Goal: Entertainment & Leisure: Consume media (video, audio)

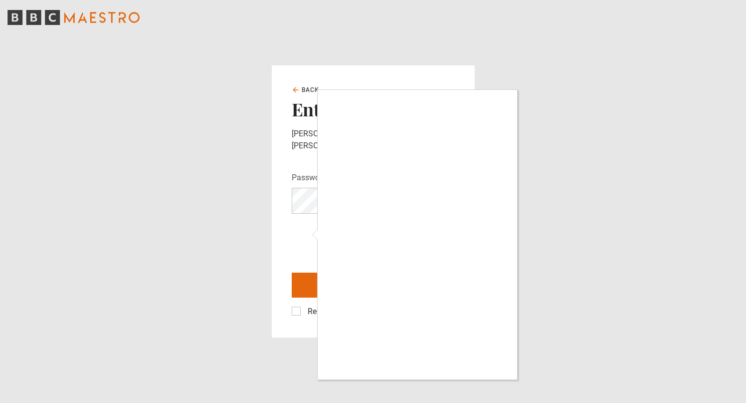
click at [299, 306] on div at bounding box center [373, 201] width 746 height 403
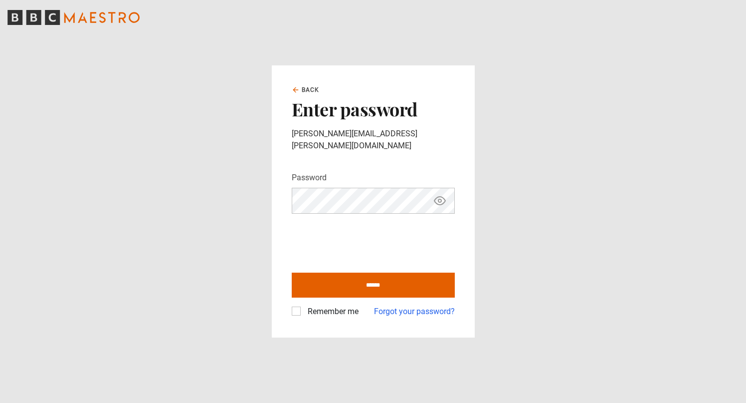
click at [304, 305] on label "Remember me" at bounding box center [331, 311] width 55 height 12
click at [346, 278] on input "******" at bounding box center [373, 284] width 163 height 25
type input "**********"
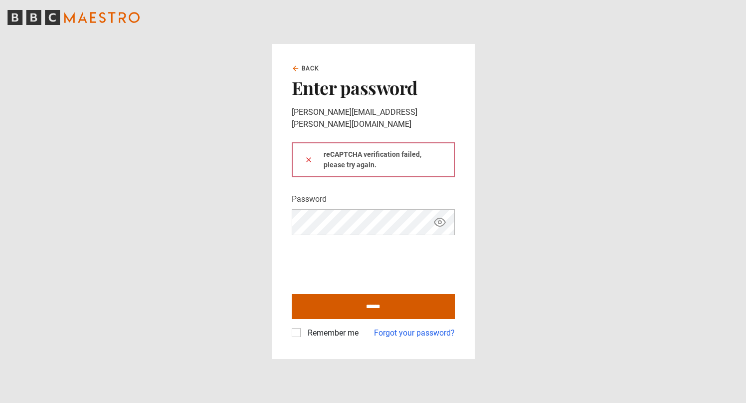
click at [351, 298] on input "******" at bounding box center [373, 306] width 163 height 25
type input "**********"
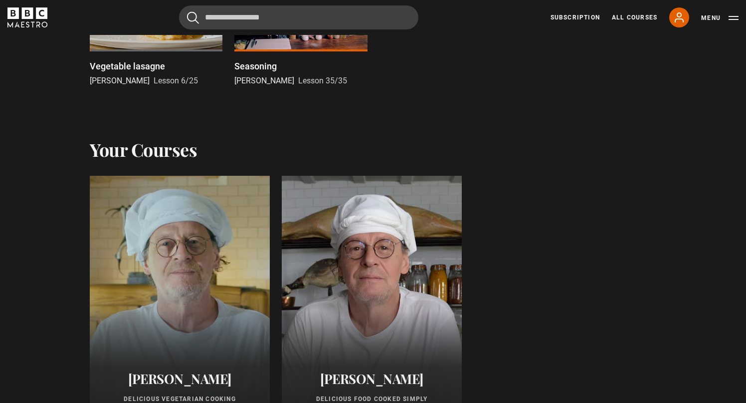
scroll to position [515, 0]
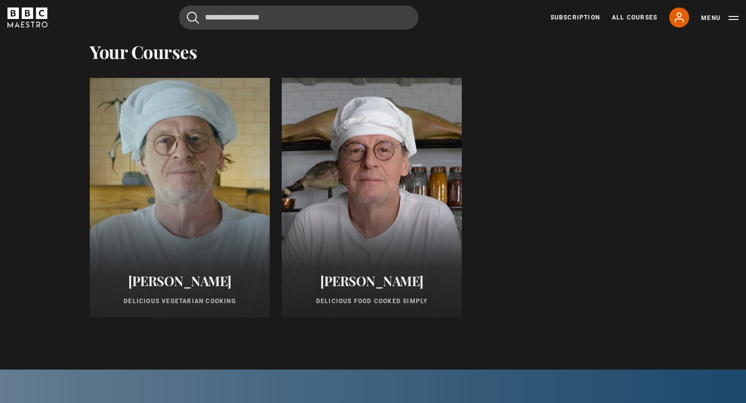
click at [232, 248] on div at bounding box center [180, 197] width 198 height 263
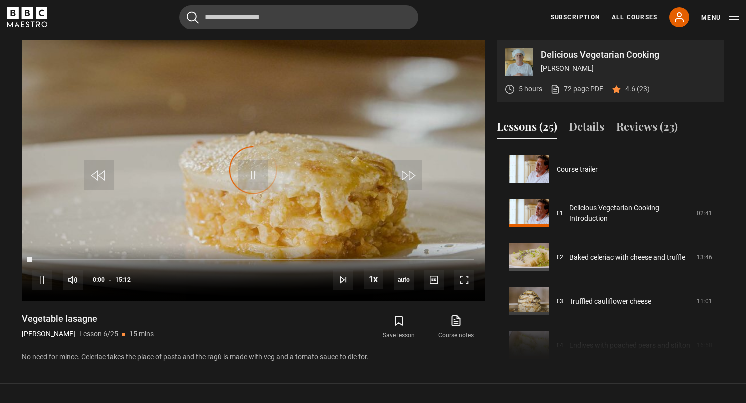
scroll to position [220, 0]
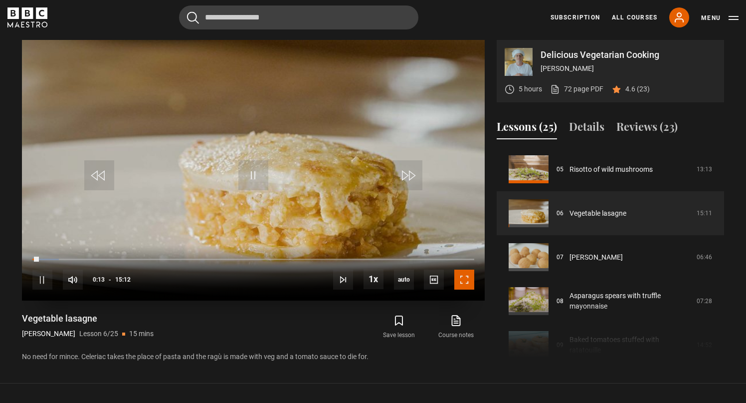
click at [470, 284] on span "Video Player" at bounding box center [465, 279] width 20 height 20
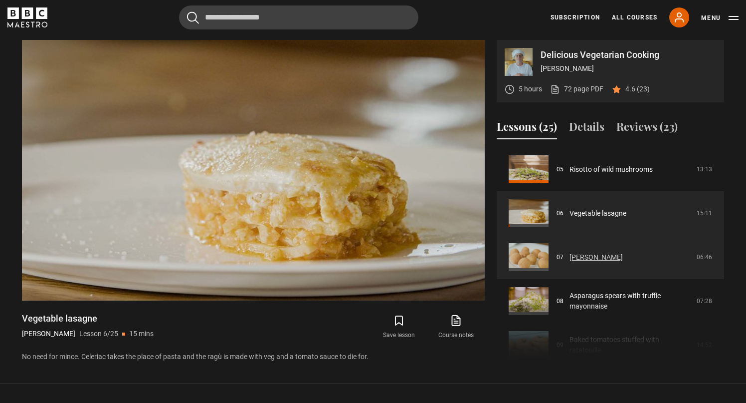
click at [598, 260] on link "[PERSON_NAME]" at bounding box center [596, 257] width 53 height 10
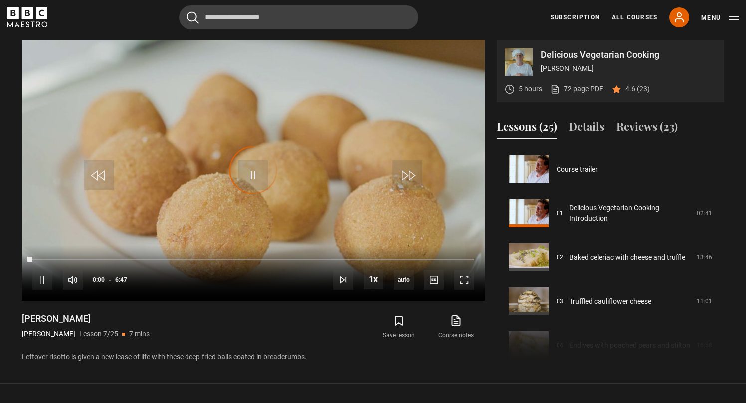
scroll to position [263, 0]
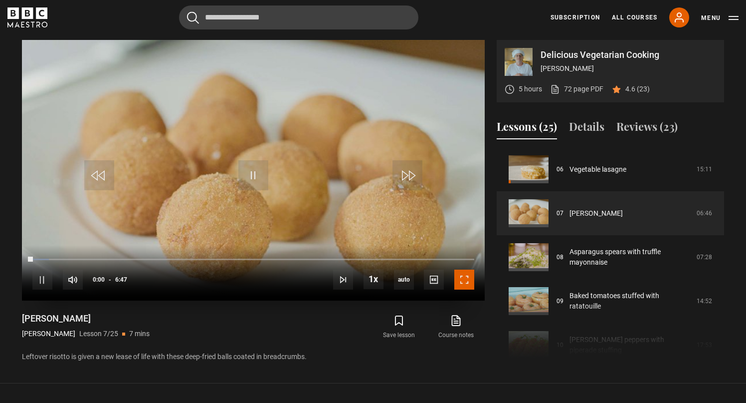
click at [471, 289] on span "Video Player" at bounding box center [465, 279] width 20 height 20
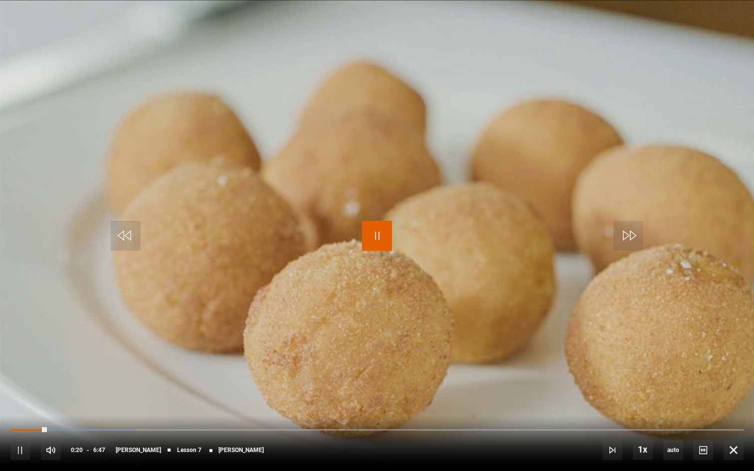
click at [379, 235] on span "Video Player" at bounding box center [377, 236] width 30 height 30
click at [382, 239] on span "Video Player" at bounding box center [377, 236] width 30 height 30
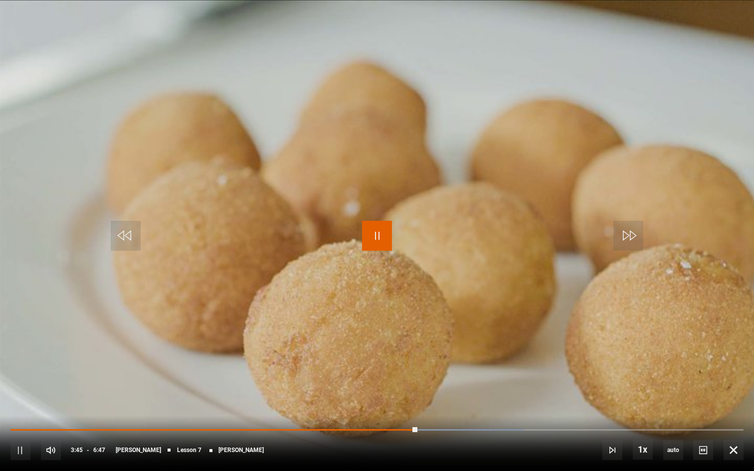
click at [368, 232] on span "Video Player" at bounding box center [377, 236] width 30 height 30
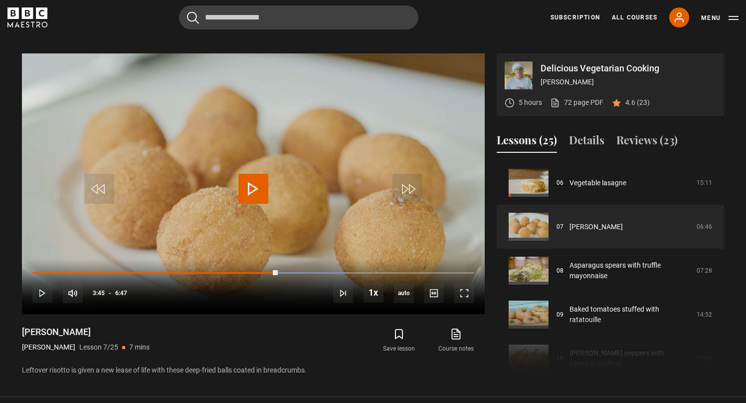
scroll to position [403, 0]
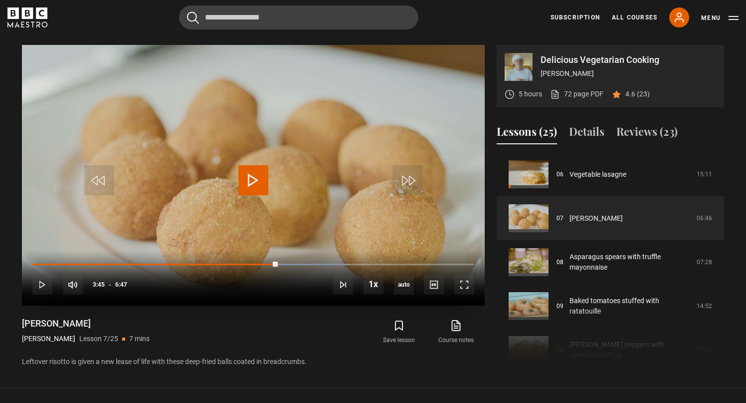
click at [247, 172] on span "Video Player" at bounding box center [253, 180] width 30 height 30
click at [468, 286] on span "Video Player" at bounding box center [465, 284] width 20 height 20
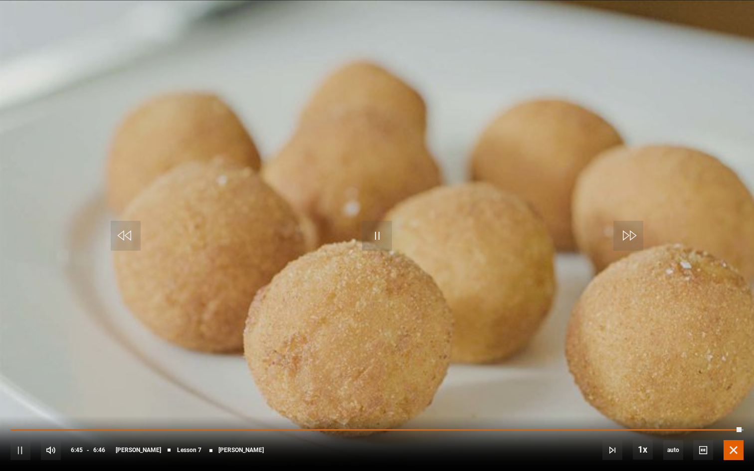
click at [740, 402] on span "Video Player" at bounding box center [734, 451] width 20 height 20
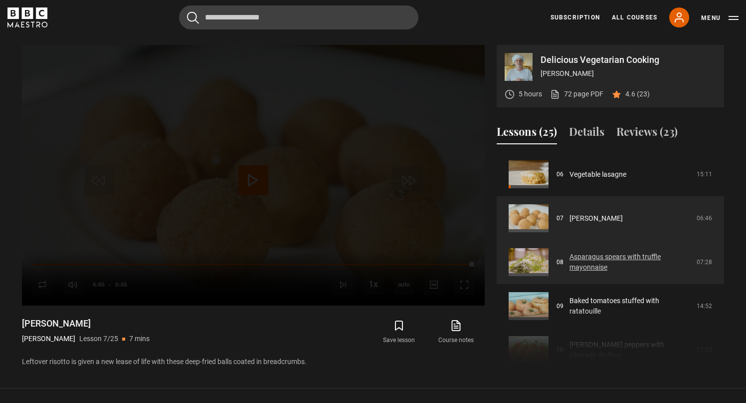
click at [628, 262] on link "Asparagus spears with truffle mayonnaise" at bounding box center [630, 261] width 121 height 21
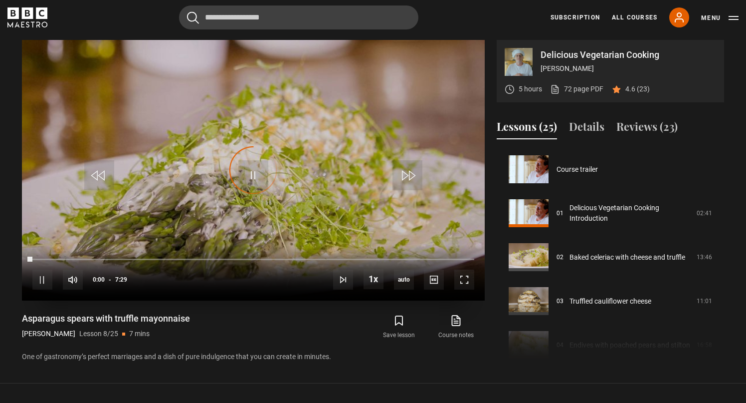
scroll to position [307, 0]
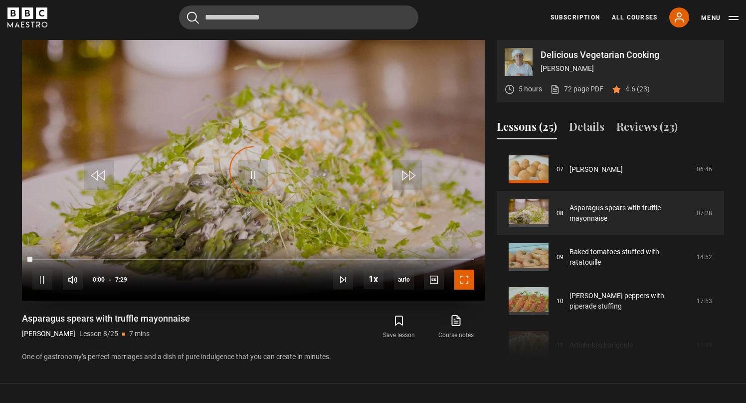
click at [473, 284] on span "Video Player" at bounding box center [465, 279] width 20 height 20
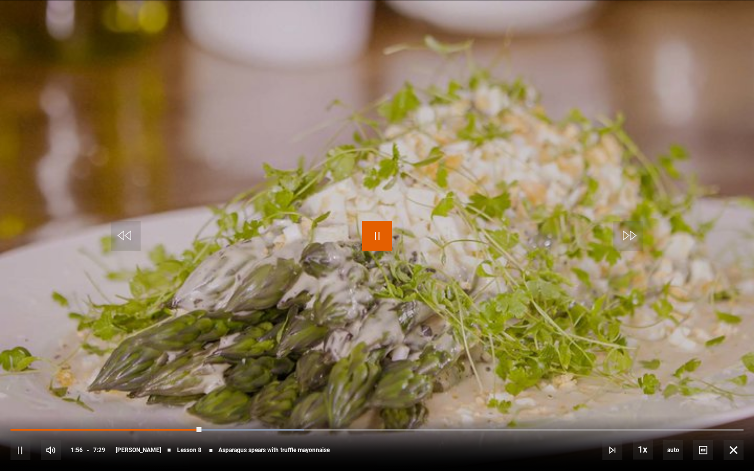
click at [376, 237] on span "Video Player" at bounding box center [377, 236] width 30 height 30
